Goal: Task Accomplishment & Management: Complete application form

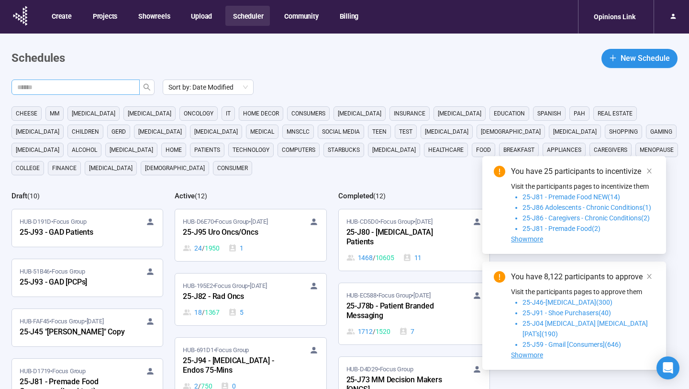
click at [107, 82] on input "text" at bounding box center [71, 87] width 109 height 11
type input "**"
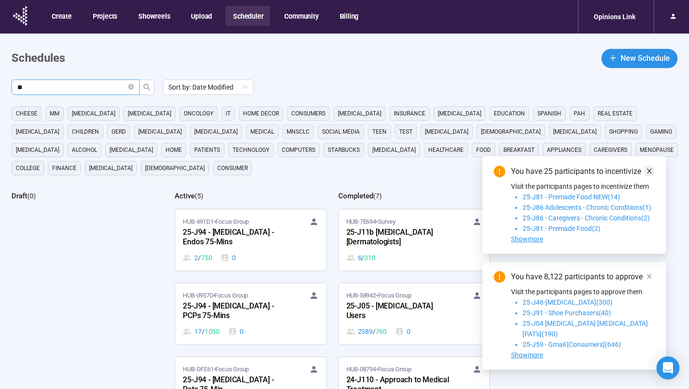
click at [653, 176] on link at bounding box center [649, 171] width 11 height 11
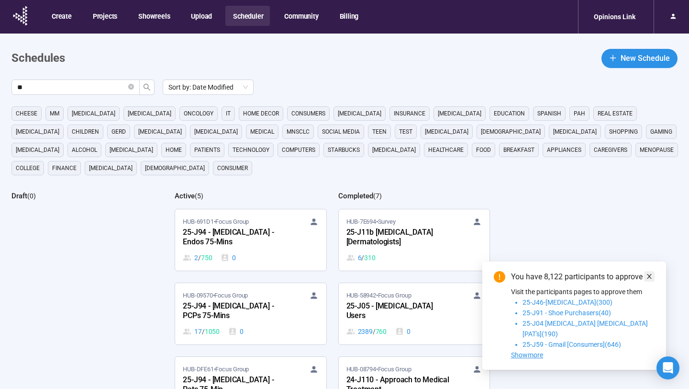
click at [653, 281] on link at bounding box center [649, 276] width 11 height 11
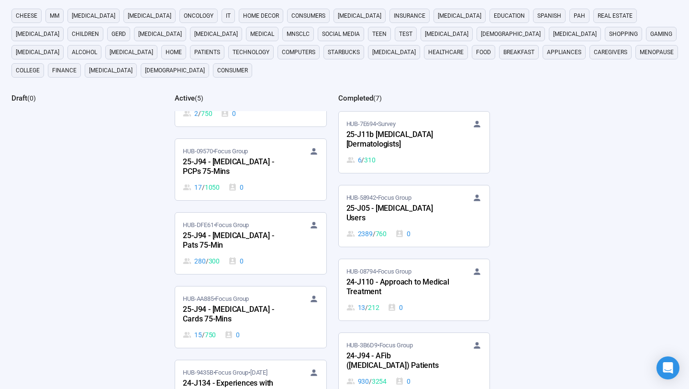
scroll to position [91, 0]
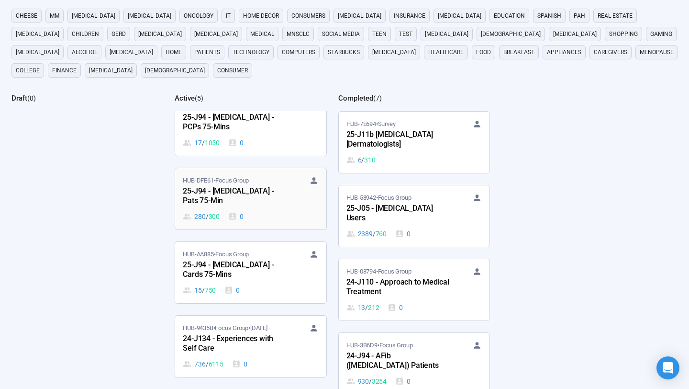
click at [273, 199] on div "25-J94 - [MEDICAL_DATA] - Pats 75-Min" at bounding box center [235, 196] width 105 height 22
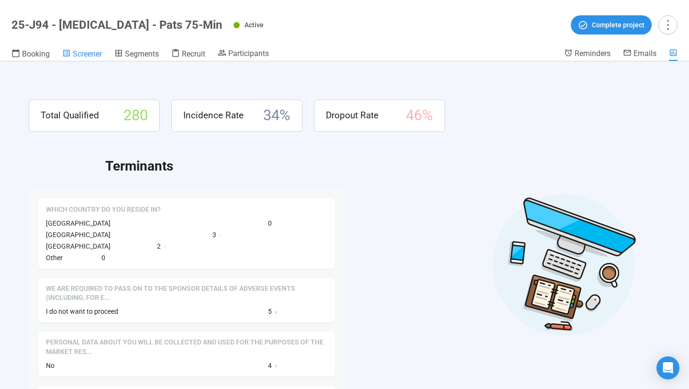
click at [95, 53] on span "Screener" at bounding box center [87, 53] width 29 height 9
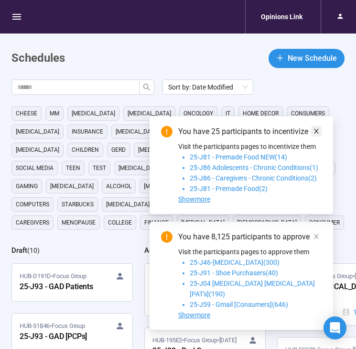
click at [319, 134] on icon "close" at bounding box center [316, 131] width 7 height 7
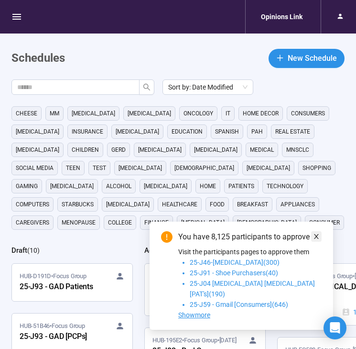
click at [316, 242] on span at bounding box center [316, 236] width 7 height 11
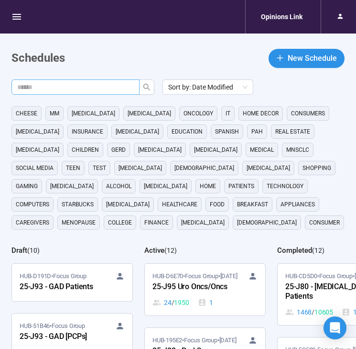
click at [94, 89] on input "text" at bounding box center [71, 87] width 109 height 11
type input "**"
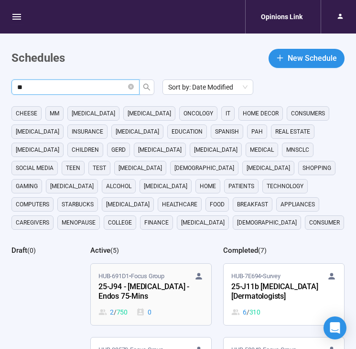
scroll to position [131, 0]
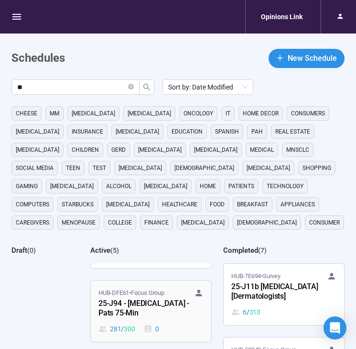
click at [158, 297] on span "HUB-DFE61 • Focus Group" at bounding box center [132, 293] width 66 height 10
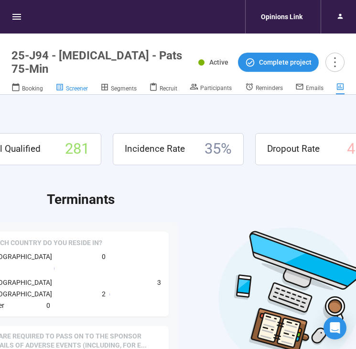
click at [78, 91] on span "Screener" at bounding box center [77, 88] width 22 height 7
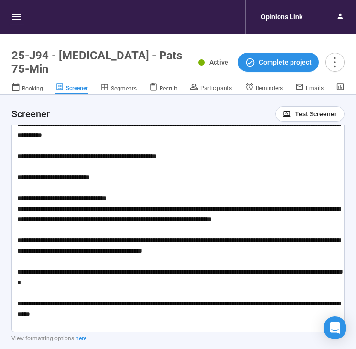
scroll to position [100, 0]
